Goal: Task Accomplishment & Management: Manage account settings

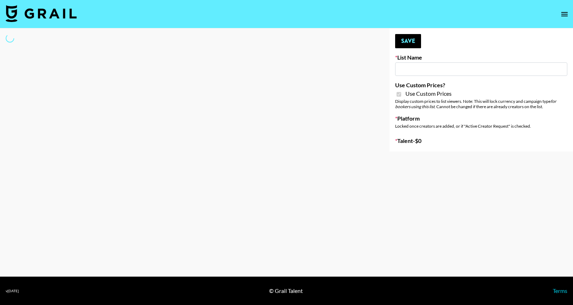
type input "FaceApp"
checkbox input "true"
select select "Brand"
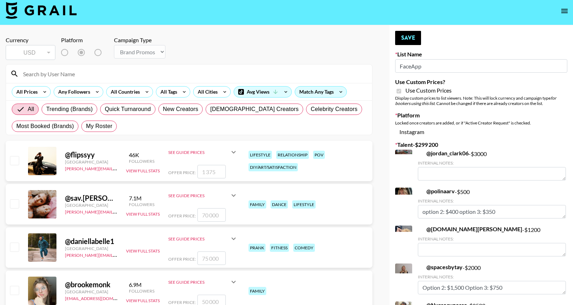
scroll to position [3, 0]
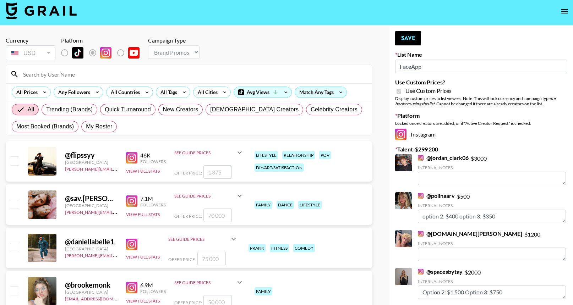
click at [275, 73] on input at bounding box center [193, 74] width 349 height 11
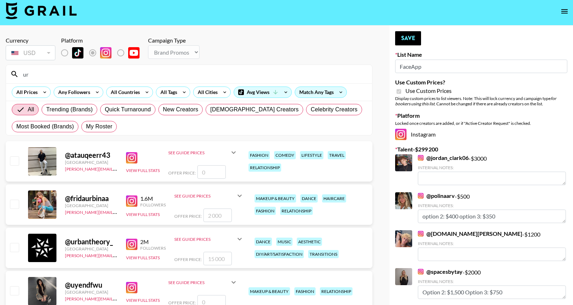
type input "u"
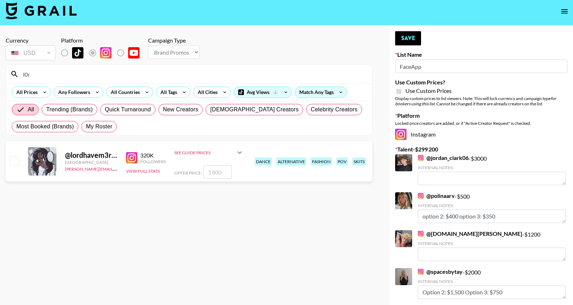
type input "l0r"
click at [235, 157] on icon at bounding box center [239, 152] width 9 height 9
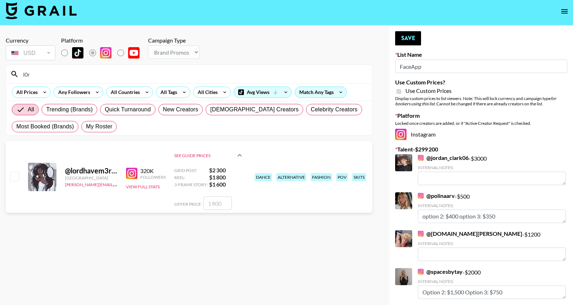
click at [224, 201] on input "number" at bounding box center [217, 203] width 28 height 13
checkbox input "true"
type input "1"
checkbox input "false"
checkbox input "true"
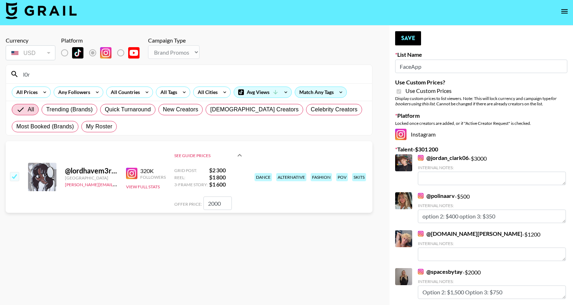
type input "2000"
click at [251, 225] on section "Currency USD USD ​ Platform Campaign Type Choose Type... Song Promos Brand Prom…" at bounding box center [189, 155] width 367 height 249
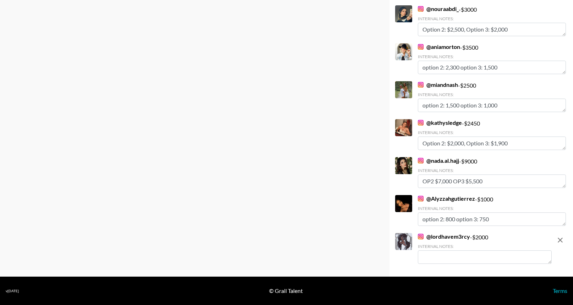
scroll to position [3343, 0]
drag, startPoint x: 490, startPoint y: 221, endPoint x: 419, endPoint y: 220, distance: 70.3
click at [419, 220] on textarea "option 2: 800 option 3: 750" at bounding box center [492, 219] width 148 height 13
click at [437, 254] on textarea at bounding box center [485, 257] width 134 height 13
paste textarea "option 2: 800 option 3: 750"
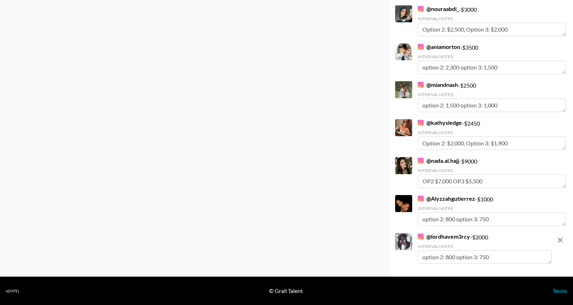
click at [448, 258] on textarea "option 2: 800 option 3: 750" at bounding box center [485, 257] width 134 height 13
click at [445, 257] on textarea "option 2: 800 option 3: 750" at bounding box center [485, 257] width 134 height 13
click at [452, 257] on textarea "option 2: 1800 option 3: 750" at bounding box center [485, 257] width 134 height 13
click at [496, 260] on textarea "option 2: 1500 option 3: 750" at bounding box center [485, 257] width 134 height 13
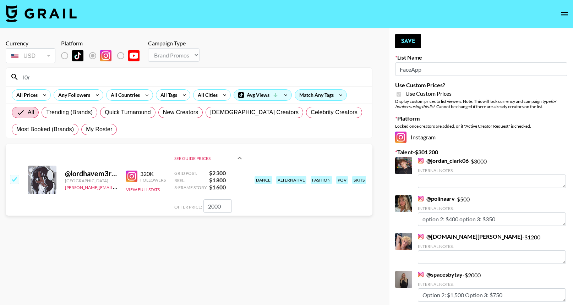
scroll to position [0, 0]
type textarea "option 2: 1500 option 3: 1000"
click at [409, 46] on button "Save" at bounding box center [408, 41] width 26 height 14
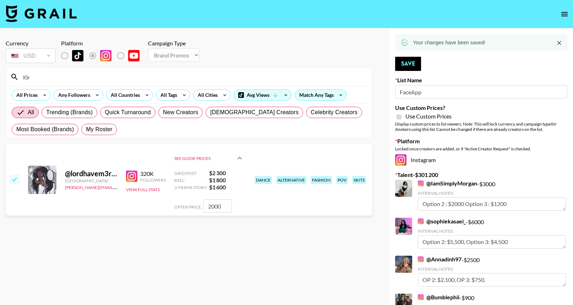
click at [303, 84] on div "l0r" at bounding box center [189, 77] width 366 height 18
click at [301, 81] on input "l0r" at bounding box center [193, 76] width 349 height 11
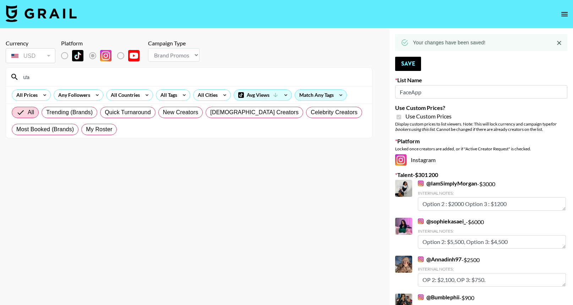
type input "ư"
